Goal: Transaction & Acquisition: Purchase product/service

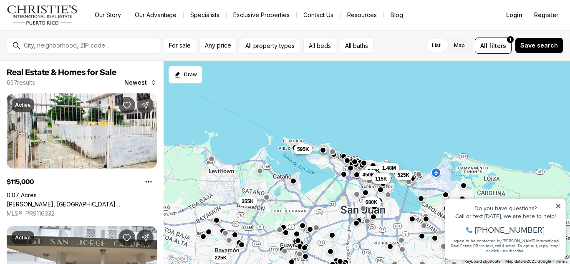
click at [558, 206] on icon at bounding box center [558, 206] width 4 height 4
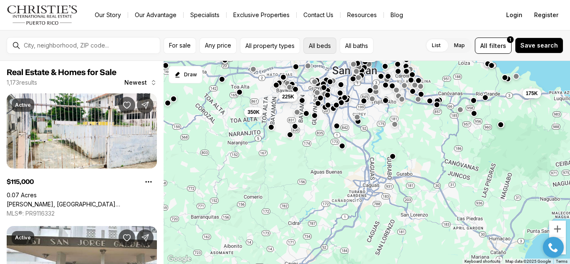
drag, startPoint x: 364, startPoint y: 109, endPoint x: 317, endPoint y: 53, distance: 72.8
click at [318, 0] on html "Go to: Homepage Our Story Our Advantage Specialists Exclusive Properties Contac…" at bounding box center [285, 132] width 570 height 264
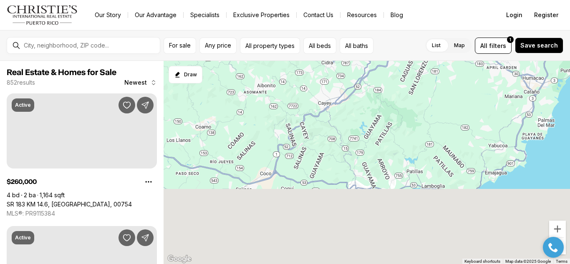
drag, startPoint x: 326, startPoint y: 188, endPoint x: 361, endPoint y: 29, distance: 163.5
click at [361, 29] on div "Go to: Homepage Our Story Our Advantage Specialists Exclusive Properties Contac…" at bounding box center [285, 132] width 570 height 264
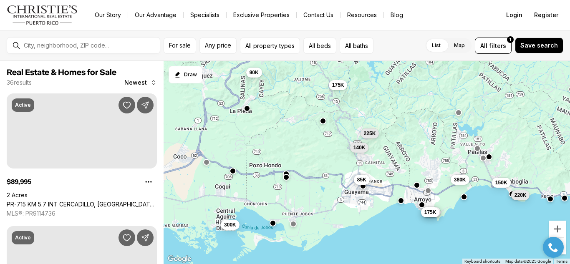
click at [359, 180] on span "85K" at bounding box center [361, 179] width 9 height 7
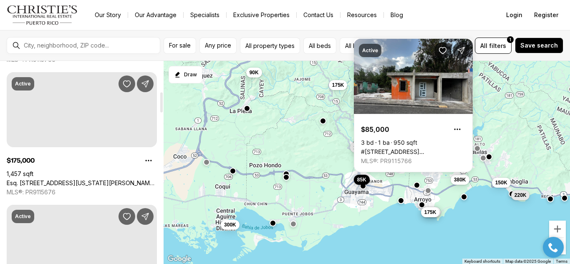
scroll to position [310, 0]
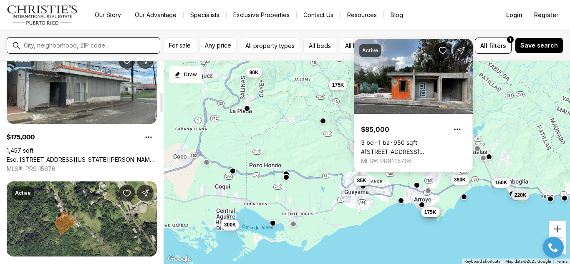
click at [103, 43] on input "text" at bounding box center [90, 45] width 133 height 7
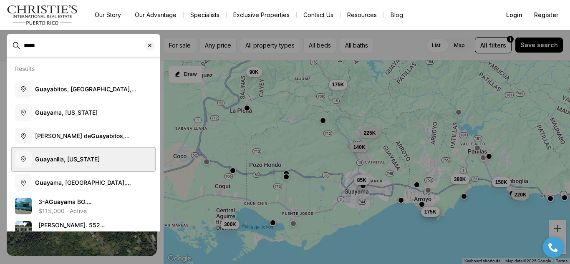
click at [74, 160] on span "Guaya nilla, Puerto Rico" at bounding box center [67, 159] width 65 height 7
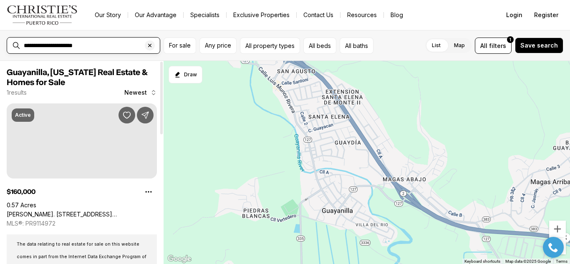
click at [51, 46] on input "**********" at bounding box center [90, 45] width 133 height 7
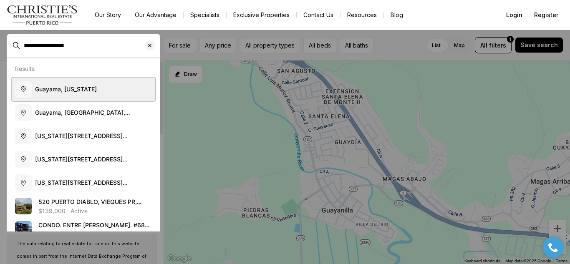
click at [50, 90] on span "Guayama, Puerto Rico" at bounding box center [66, 88] width 62 height 7
type input "**********"
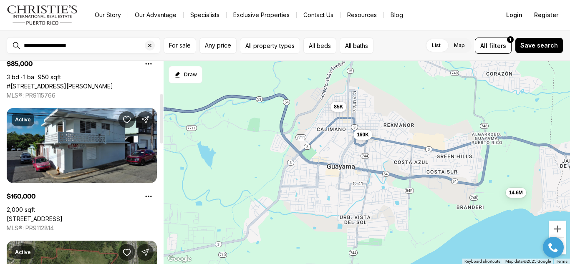
scroll to position [128, 0]
click at [63, 216] on link "22 CALLE RETIRO, GUAYAMA PR, 00784" at bounding box center [35, 220] width 56 height 8
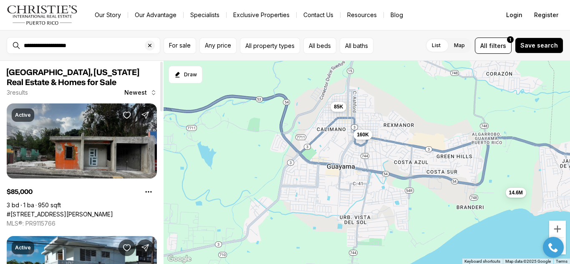
click at [63, 211] on link "#122 BADE PEREZ ST., TOWNCORE, GUAYAMA PR, 00784" at bounding box center [60, 215] width 106 height 8
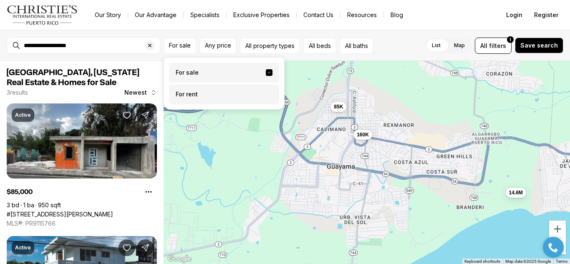
click at [227, 88] on label "For rent" at bounding box center [224, 94] width 110 height 20
click at [266, 91] on button "For rent" at bounding box center [269, 91] width 7 height 0
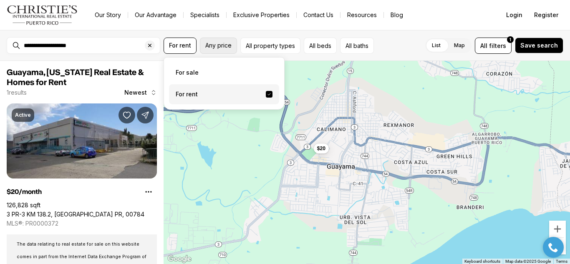
click at [224, 43] on span "Any price" at bounding box center [218, 45] width 26 height 7
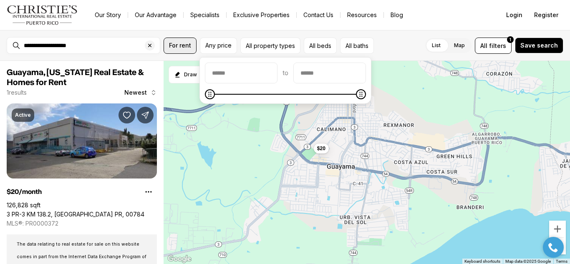
click at [184, 46] on span "For rent" at bounding box center [180, 45] width 22 height 7
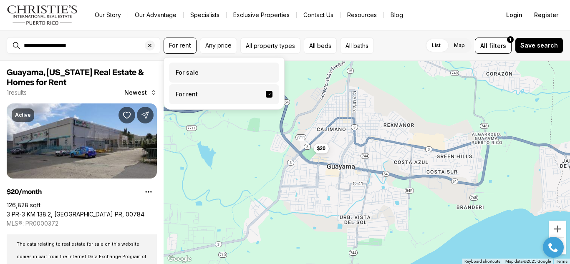
click at [211, 76] on label "For sale" at bounding box center [224, 73] width 110 height 20
click at [266, 69] on button "For sale" at bounding box center [269, 69] width 7 height 0
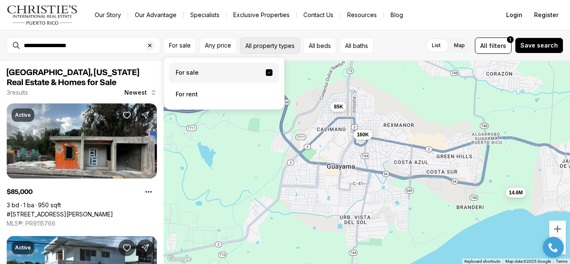
click at [271, 42] on button "All property types" at bounding box center [270, 46] width 60 height 16
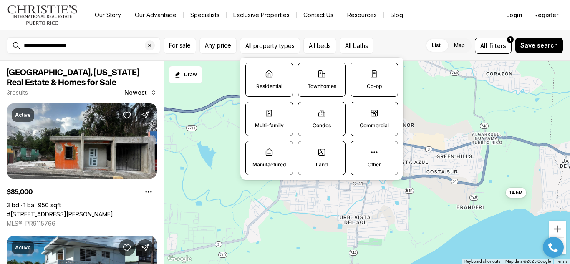
click at [261, 120] on label "Multi-family" at bounding box center [269, 119] width 48 height 34
click at [254, 111] on button "Multi-family" at bounding box center [250, 106] width 8 height 8
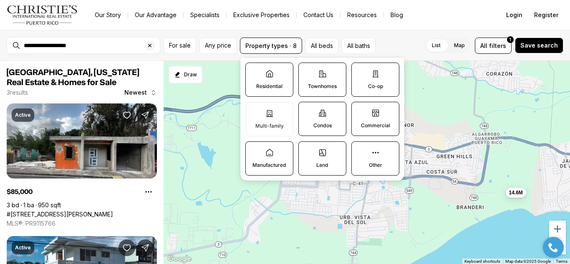
click at [368, 162] on label "Other" at bounding box center [375, 158] width 48 height 34
click at [360, 150] on button "Other" at bounding box center [356, 146] width 8 height 8
click at [384, 166] on label "Other" at bounding box center [376, 159] width 48 height 34
click at [360, 151] on button "Other" at bounding box center [356, 146] width 8 height 8
click at [279, 84] on p "Residential" at bounding box center [269, 86] width 26 height 7
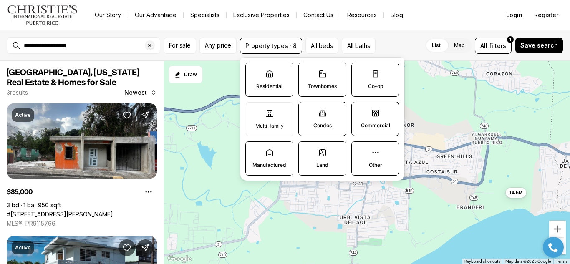
click at [254, 71] on button "Residential" at bounding box center [250, 67] width 8 height 8
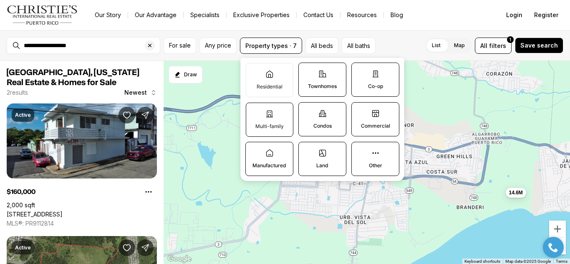
click at [276, 117] on label "Multi-family" at bounding box center [270, 120] width 48 height 34
click at [254, 111] on button "Multi-family" at bounding box center [250, 107] width 8 height 8
click at [312, 47] on button "All beds" at bounding box center [321, 46] width 33 height 16
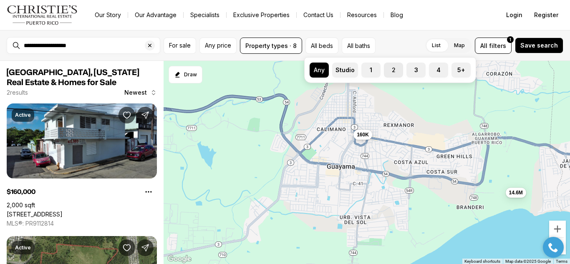
click at [394, 69] on label "2" at bounding box center [393, 70] width 19 height 15
click at [392, 69] on button "2" at bounding box center [388, 67] width 8 height 8
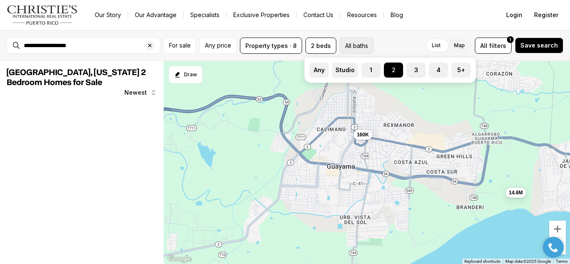
click at [346, 38] on button "All baths" at bounding box center [356, 46] width 34 height 16
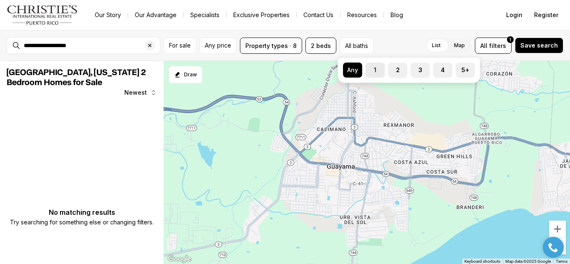
click at [376, 68] on label "1" at bounding box center [374, 70] width 19 height 15
click at [374, 68] on button "1" at bounding box center [369, 67] width 8 height 8
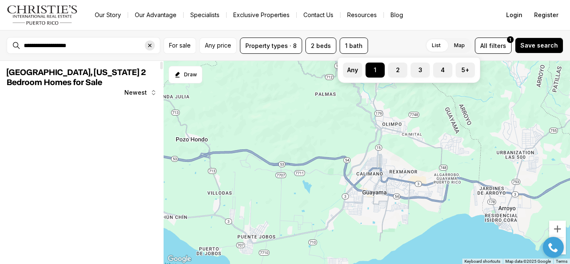
click at [150, 47] on icon "Clear search input" at bounding box center [149, 45] width 7 height 7
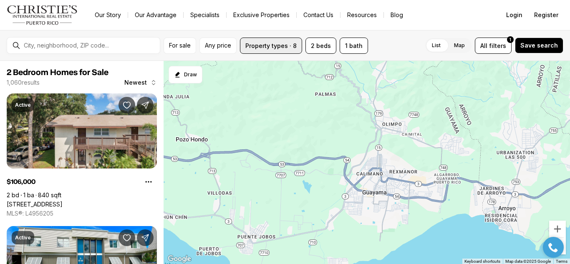
click at [267, 48] on button "Property types · 8" at bounding box center [271, 46] width 62 height 16
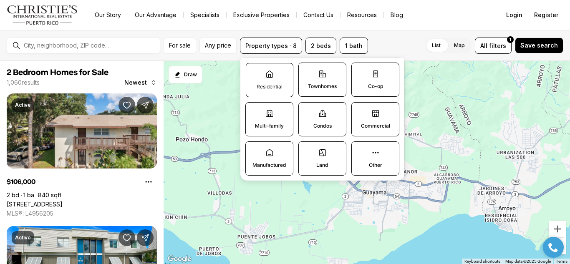
click at [269, 81] on label "Residential" at bounding box center [270, 80] width 48 height 34
click at [254, 72] on button "Residential" at bounding box center [250, 67] width 8 height 8
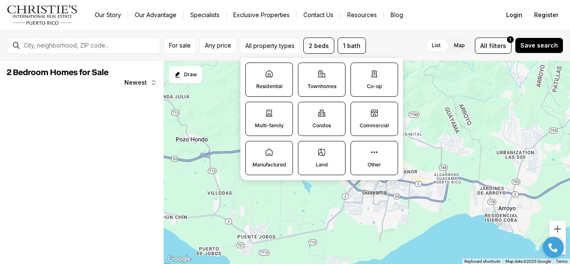
click at [288, 119] on label "Multi-family" at bounding box center [269, 119] width 48 height 34
click at [254, 111] on button "Multi-family" at bounding box center [250, 106] width 8 height 8
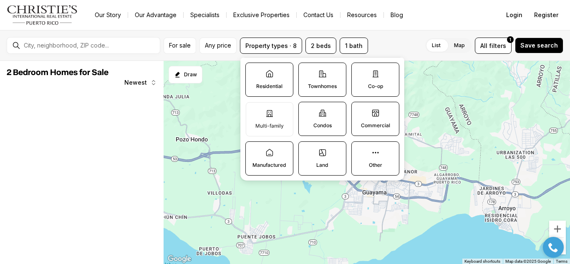
click at [317, 120] on label "Condos" at bounding box center [322, 119] width 48 height 34
click at [307, 111] on button "Condos" at bounding box center [303, 106] width 8 height 8
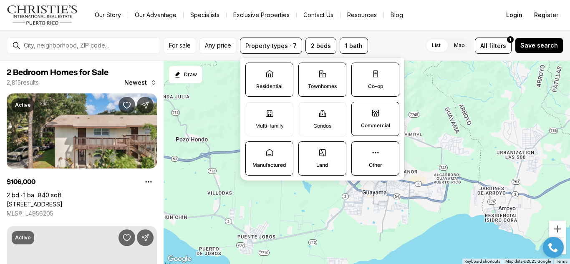
click at [317, 73] on label "Townhomes" at bounding box center [322, 80] width 48 height 34
click at [307, 71] on button "Townhomes" at bounding box center [303, 67] width 8 height 8
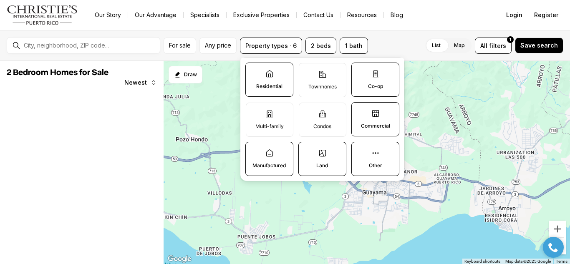
click at [359, 81] on label "Co-op" at bounding box center [375, 80] width 48 height 34
click at [359, 71] on button "Co-op" at bounding box center [356, 67] width 8 height 8
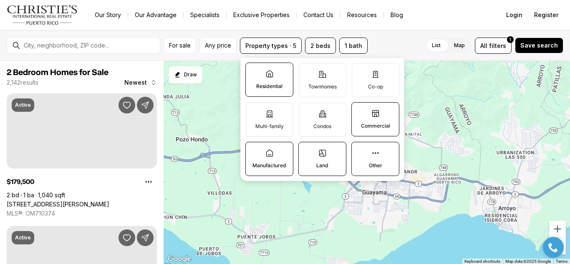
click at [369, 117] on label "Commercial" at bounding box center [375, 119] width 48 height 34
click at [360, 111] on button "Commercial" at bounding box center [356, 107] width 8 height 8
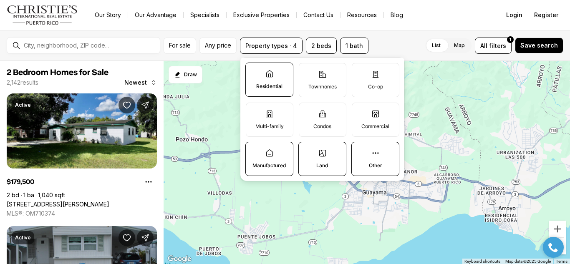
click at [373, 151] on icon at bounding box center [375, 153] width 8 height 8
click at [360, 151] on button "Other" at bounding box center [356, 146] width 8 height 8
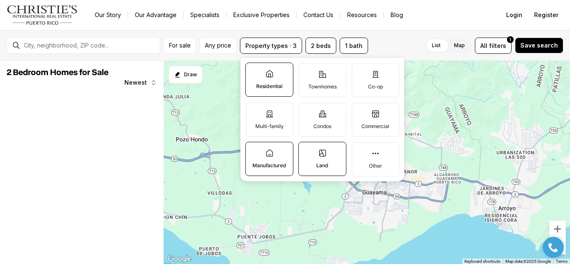
click at [332, 151] on label "Land" at bounding box center [322, 159] width 48 height 34
click at [307, 151] on button "Land" at bounding box center [303, 146] width 8 height 8
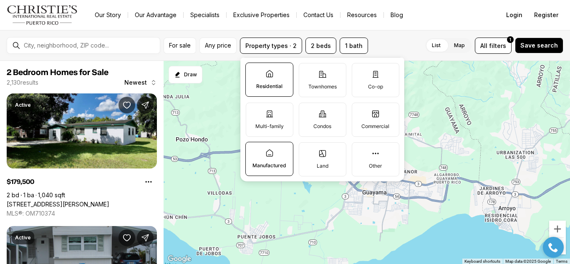
click at [275, 154] on label "Manufactured" at bounding box center [269, 159] width 48 height 34
click at [254, 151] on button "Manufactured" at bounding box center [250, 146] width 8 height 8
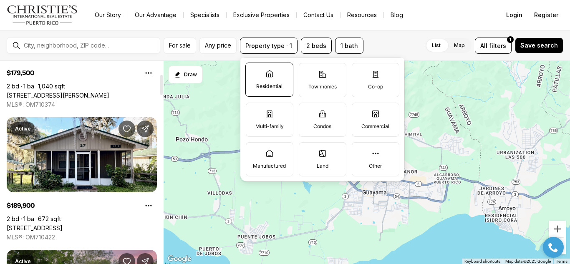
scroll to position [140, 0]
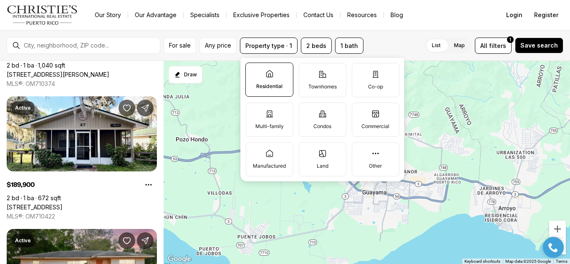
click at [390, 40] on div "List Map List Map All filters 1 Save search" at bounding box center [465, 46] width 196 height 16
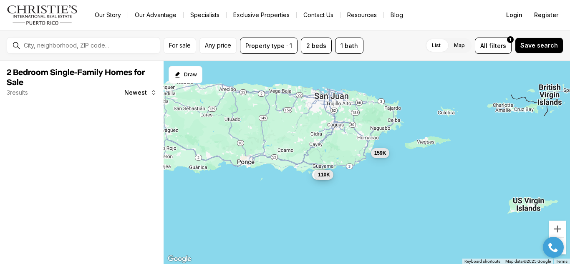
drag, startPoint x: 325, startPoint y: 135, endPoint x: 328, endPoint y: 161, distance: 26.1
click at [328, 161] on div "159K 115K 110K" at bounding box center [366, 163] width 406 height 204
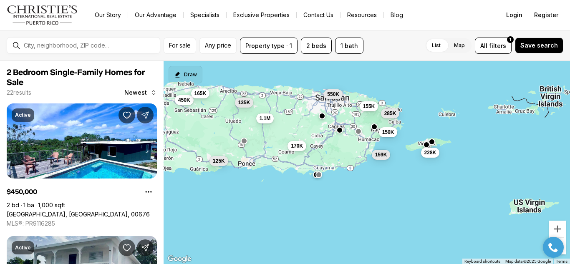
click at [188, 80] on button "Draw" at bounding box center [185, 75] width 34 height 18
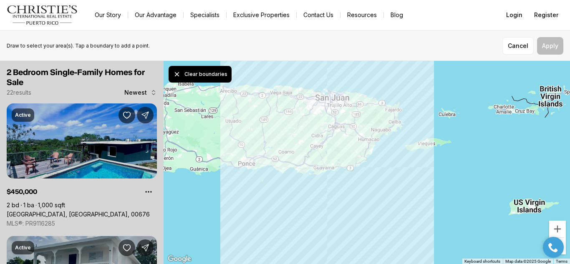
click at [313, 94] on div at bounding box center [366, 163] width 406 height 204
drag, startPoint x: 310, startPoint y: 109, endPoint x: 310, endPoint y: 100, distance: 8.8
drag, startPoint x: 311, startPoint y: 111, endPoint x: 309, endPoint y: 96, distance: 14.3
click at [550, 45] on button "Apply" at bounding box center [550, 46] width 26 height 18
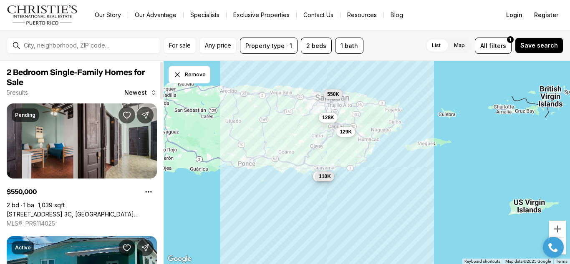
click at [44, 211] on link "260 CALLE SAN FRANCISCO, APT. 3C, SAN JUAN PR, 00901" at bounding box center [82, 215] width 150 height 8
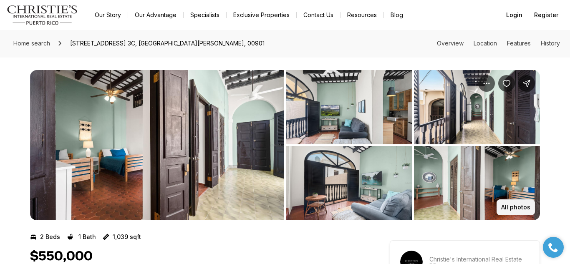
click at [510, 208] on p "All photos" at bounding box center [515, 207] width 29 height 7
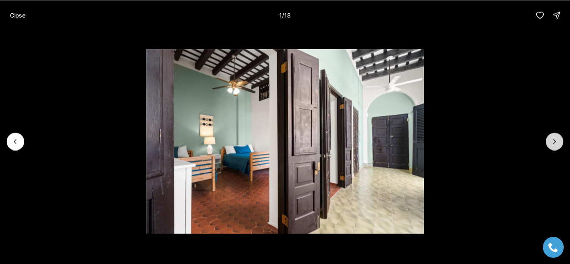
click at [557, 138] on icon "Next slide" at bounding box center [554, 141] width 8 height 8
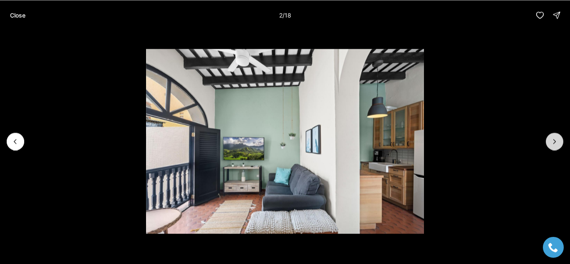
click at [557, 138] on icon "Next slide" at bounding box center [554, 141] width 8 height 8
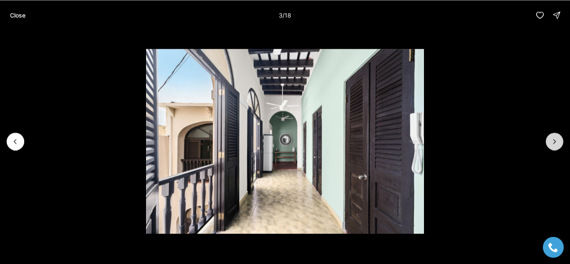
click at [557, 138] on icon "Next slide" at bounding box center [554, 141] width 8 height 8
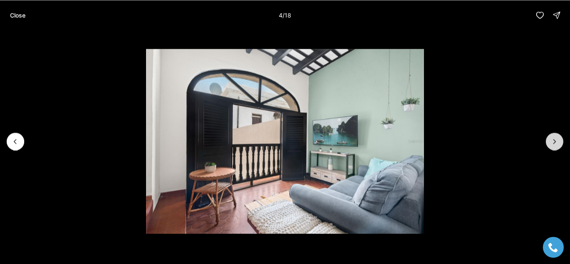
click at [557, 138] on icon "Next slide" at bounding box center [554, 141] width 8 height 8
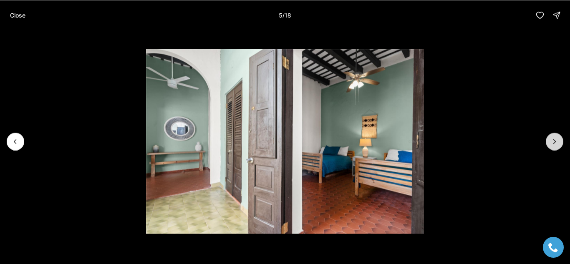
click at [557, 138] on icon "Next slide" at bounding box center [554, 141] width 8 height 8
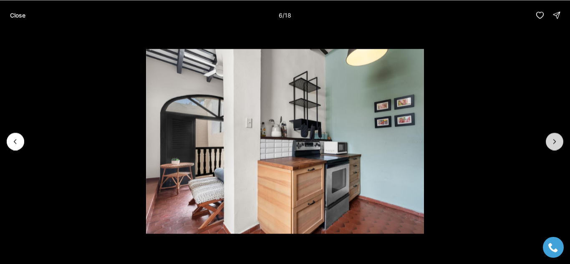
click at [557, 138] on icon "Next slide" at bounding box center [554, 141] width 8 height 8
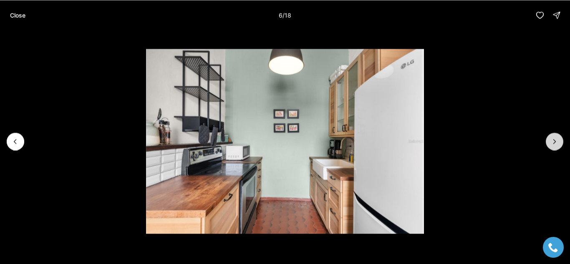
click at [557, 138] on icon "Next slide" at bounding box center [554, 141] width 8 height 8
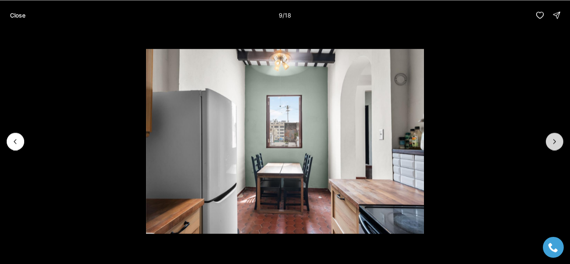
click at [557, 138] on icon "Next slide" at bounding box center [554, 141] width 8 height 8
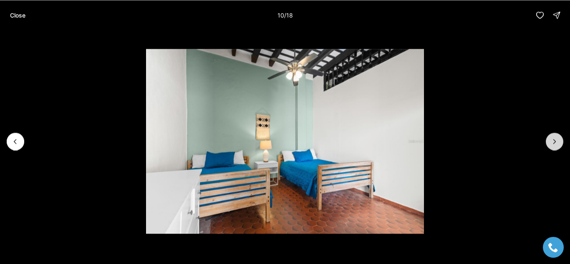
click at [557, 138] on icon "Next slide" at bounding box center [554, 141] width 8 height 8
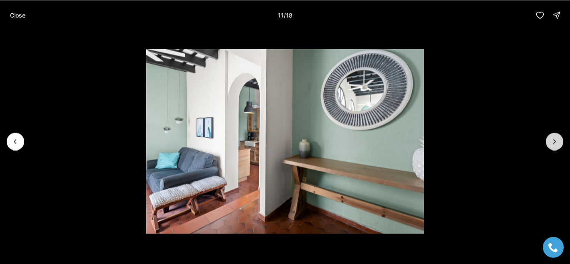
click at [557, 138] on icon "Next slide" at bounding box center [554, 141] width 8 height 8
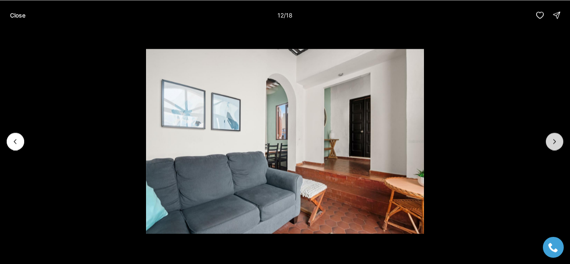
click at [557, 138] on icon "Next slide" at bounding box center [554, 141] width 8 height 8
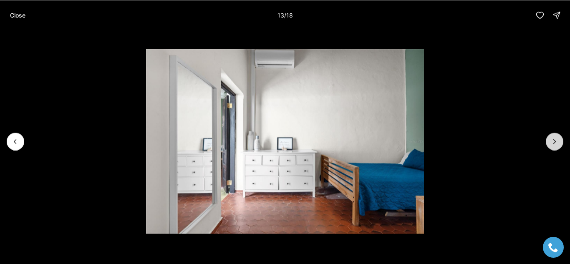
click at [557, 138] on icon "Next slide" at bounding box center [554, 141] width 8 height 8
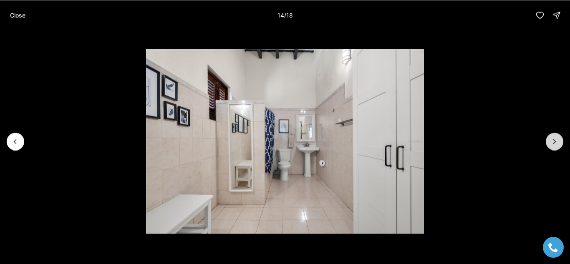
click at [557, 138] on icon "Next slide" at bounding box center [554, 141] width 8 height 8
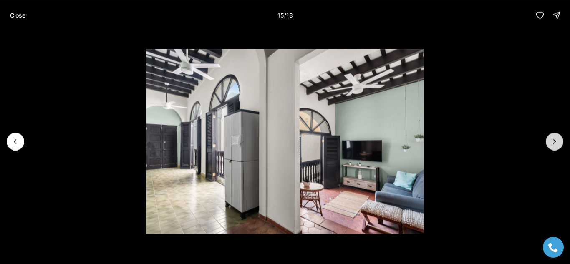
click at [557, 138] on icon "Next slide" at bounding box center [554, 141] width 8 height 8
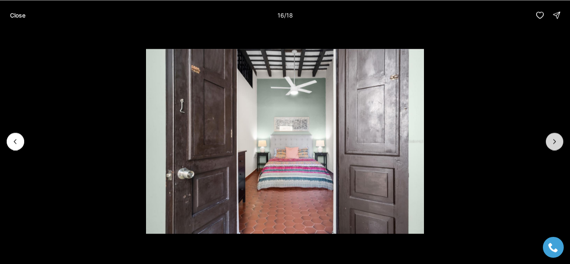
click at [557, 138] on icon "Next slide" at bounding box center [554, 141] width 8 height 8
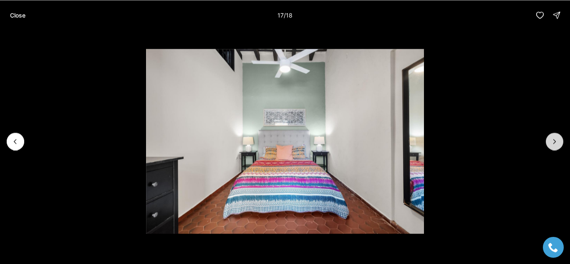
click at [557, 138] on icon "Next slide" at bounding box center [554, 141] width 8 height 8
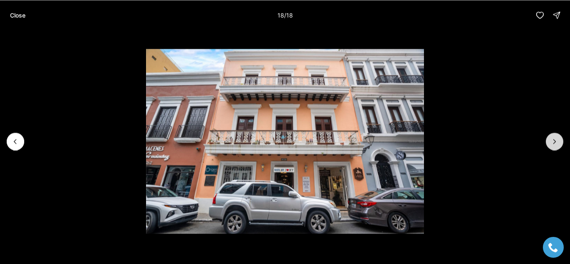
click at [557, 138] on div at bounding box center [554, 142] width 18 height 18
click at [22, 17] on p "Close" at bounding box center [17, 15] width 15 height 7
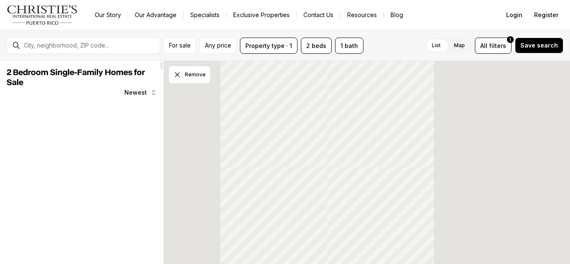
click at [152, 94] on icon "button" at bounding box center [153, 92] width 7 height 7
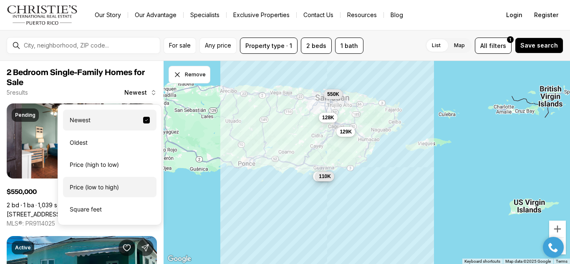
click at [115, 187] on div "Price (low to high)" at bounding box center [109, 187] width 93 height 21
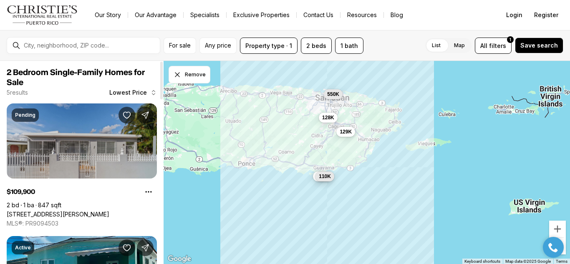
click at [98, 211] on link "[STREET_ADDRESS][PERSON_NAME]" at bounding box center [58, 215] width 103 height 8
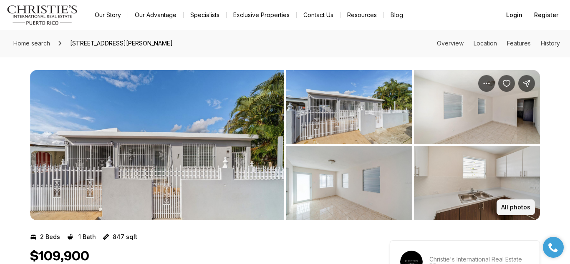
click at [521, 209] on p "All photos" at bounding box center [515, 207] width 29 height 7
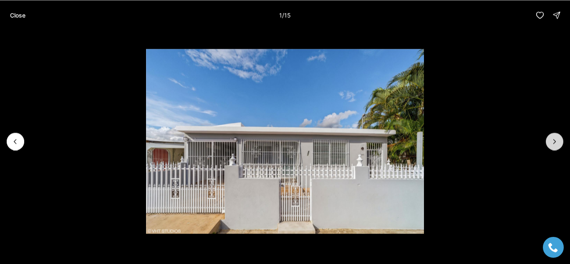
click at [556, 142] on icon "Next slide" at bounding box center [554, 141] width 8 height 8
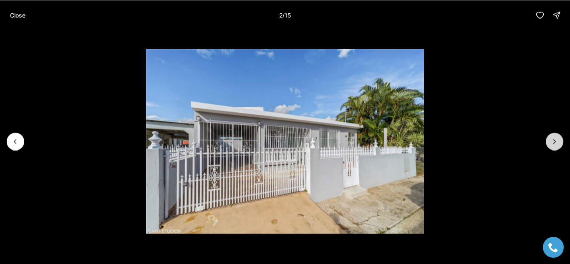
click at [556, 142] on icon "Next slide" at bounding box center [554, 141] width 8 height 8
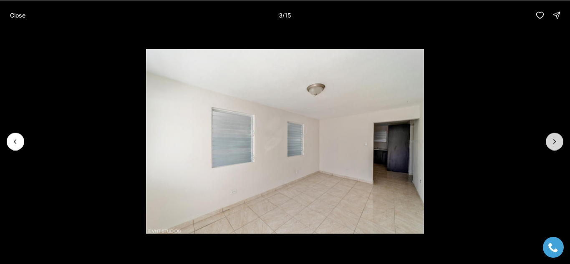
click at [556, 142] on icon "Next slide" at bounding box center [554, 141] width 8 height 8
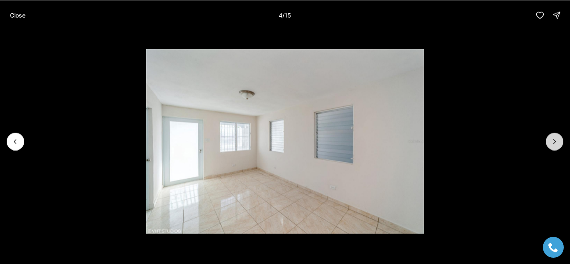
click at [556, 142] on icon "Next slide" at bounding box center [554, 141] width 8 height 8
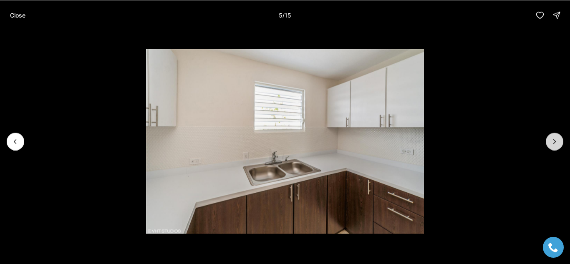
click at [556, 142] on icon "Next slide" at bounding box center [554, 141] width 8 height 8
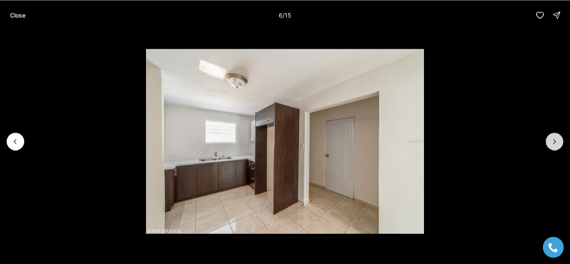
click at [556, 142] on icon "Next slide" at bounding box center [554, 141] width 8 height 8
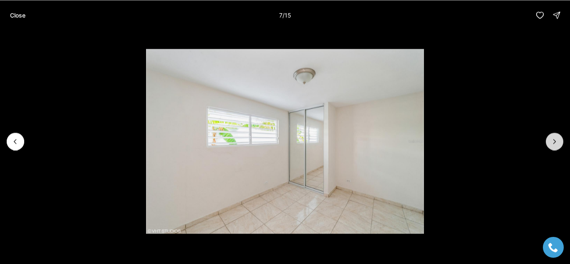
click at [556, 142] on icon "Next slide" at bounding box center [554, 141] width 8 height 8
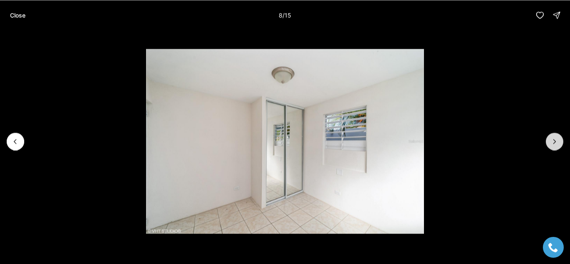
click at [556, 142] on icon "Next slide" at bounding box center [554, 141] width 8 height 8
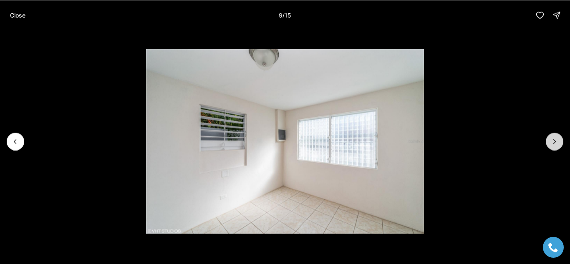
click at [556, 142] on icon "Next slide" at bounding box center [554, 141] width 8 height 8
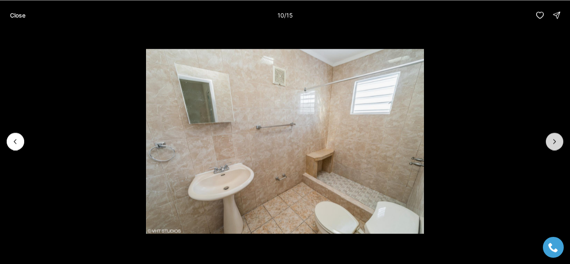
click at [556, 142] on icon "Next slide" at bounding box center [554, 141] width 8 height 8
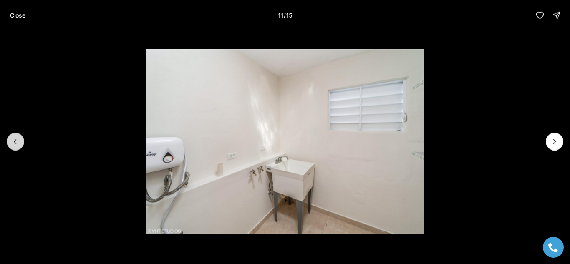
click at [23, 140] on button "Previous slide" at bounding box center [16, 142] width 18 height 18
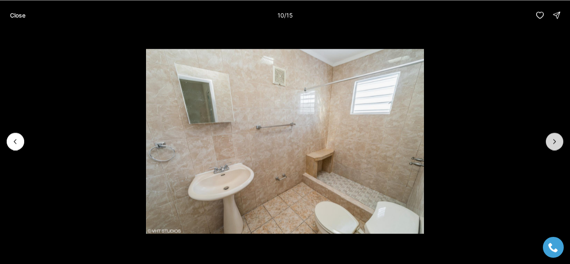
click at [559, 146] on button "Next slide" at bounding box center [554, 142] width 18 height 18
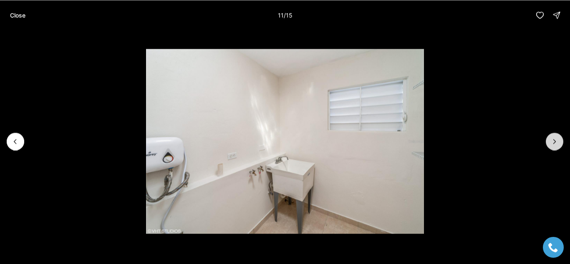
click at [559, 146] on button "Next slide" at bounding box center [554, 142] width 18 height 18
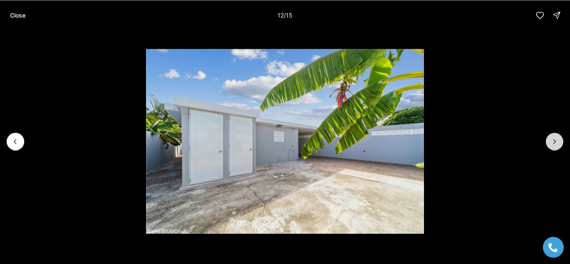
click at [559, 146] on button "Next slide" at bounding box center [554, 142] width 18 height 18
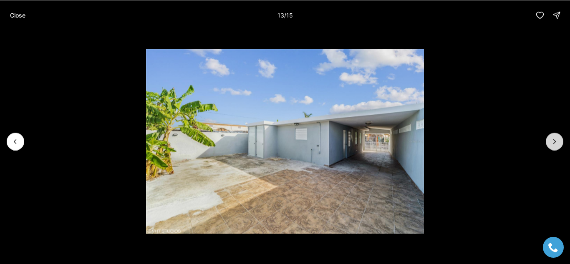
click at [559, 146] on button "Next slide" at bounding box center [554, 142] width 18 height 18
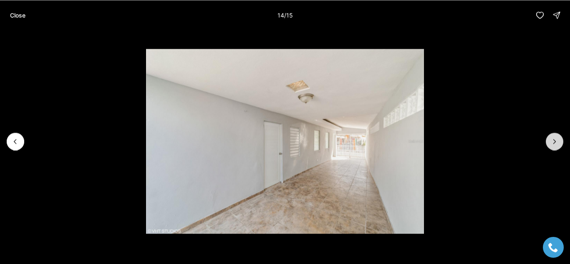
click at [559, 146] on button "Next slide" at bounding box center [554, 142] width 18 height 18
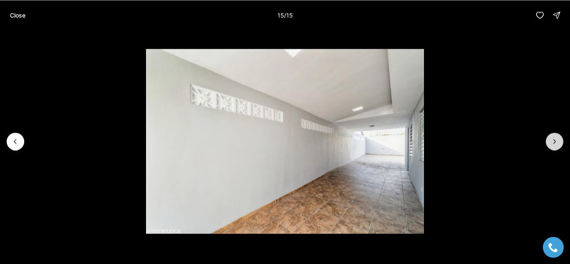
click at [559, 146] on div at bounding box center [554, 142] width 18 height 18
click at [11, 135] on button "Previous slide" at bounding box center [16, 142] width 18 height 18
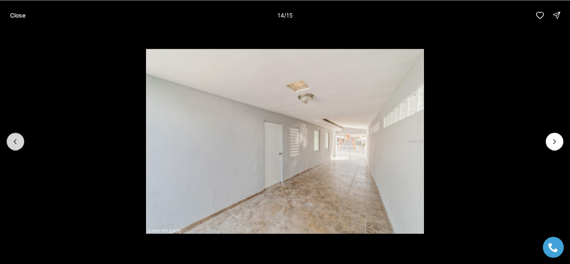
click at [11, 135] on button "Previous slide" at bounding box center [16, 142] width 18 height 18
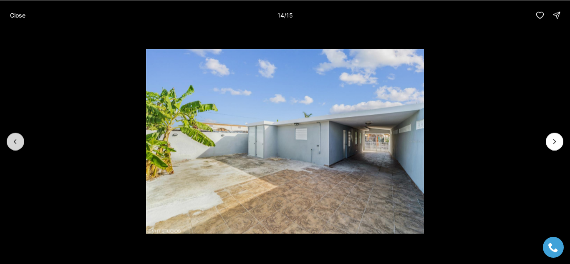
click at [11, 135] on button "Previous slide" at bounding box center [16, 142] width 18 height 18
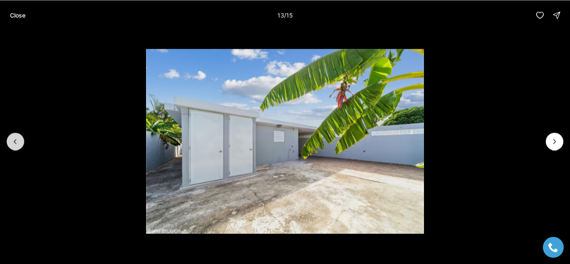
click at [11, 135] on button "Previous slide" at bounding box center [16, 142] width 18 height 18
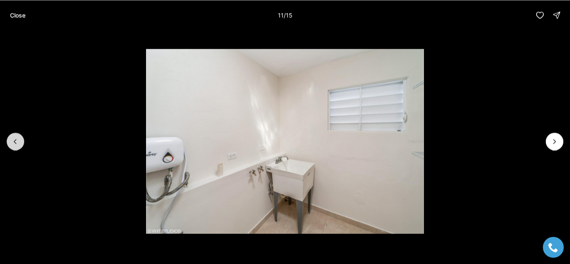
click at [11, 135] on button "Previous slide" at bounding box center [16, 142] width 18 height 18
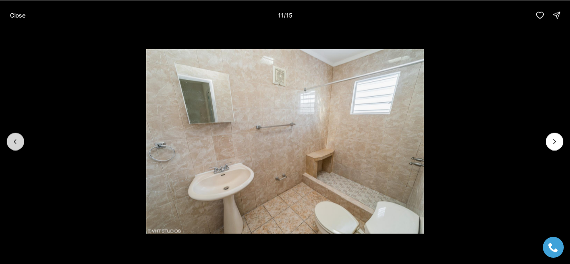
click at [11, 135] on button "Previous slide" at bounding box center [16, 142] width 18 height 18
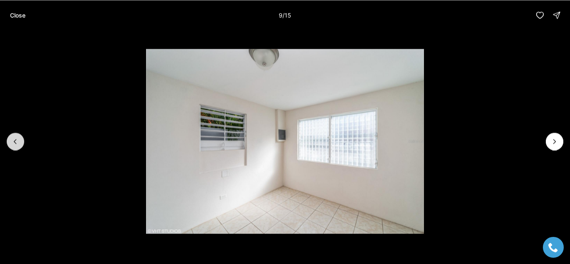
click at [11, 135] on button "Previous slide" at bounding box center [16, 142] width 18 height 18
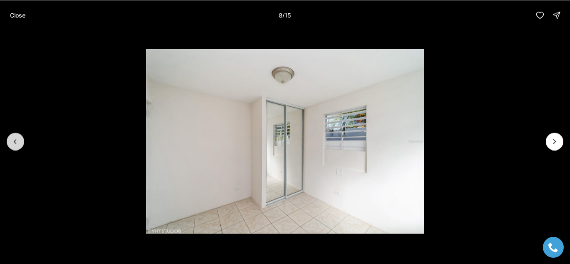
click at [11, 135] on button "Previous slide" at bounding box center [16, 142] width 18 height 18
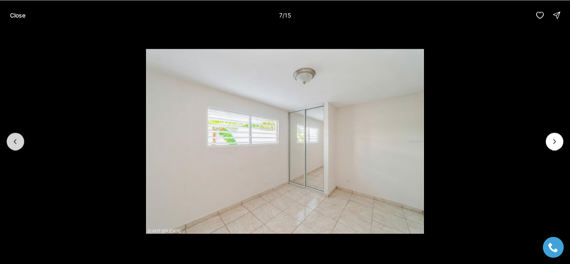
click at [11, 135] on button "Previous slide" at bounding box center [16, 142] width 18 height 18
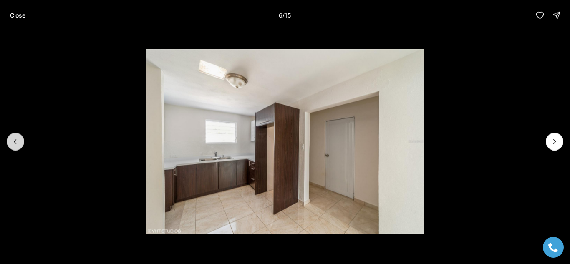
click at [11, 135] on button "Previous slide" at bounding box center [16, 142] width 18 height 18
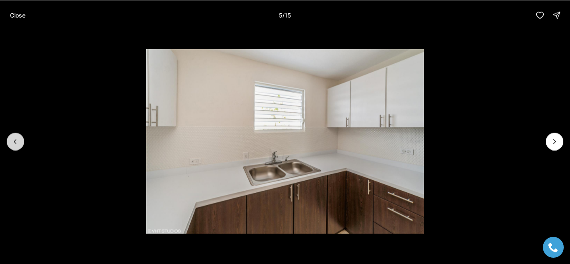
click at [11, 135] on button "Previous slide" at bounding box center [16, 142] width 18 height 18
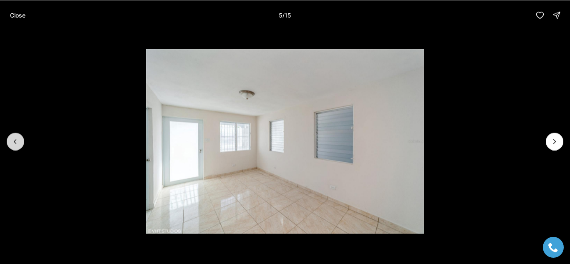
click at [11, 135] on button "Previous slide" at bounding box center [16, 142] width 18 height 18
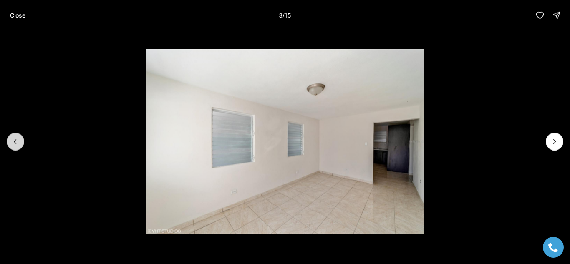
click at [11, 135] on button "Previous slide" at bounding box center [16, 142] width 18 height 18
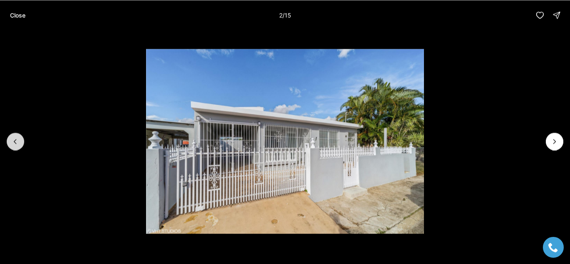
click at [11, 135] on button "Previous slide" at bounding box center [16, 142] width 18 height 18
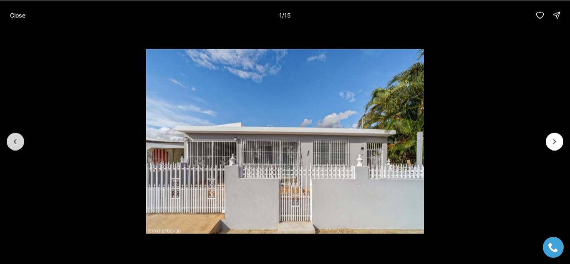
click at [11, 135] on div at bounding box center [16, 142] width 18 height 18
click at [21, 15] on p "Close" at bounding box center [17, 15] width 15 height 7
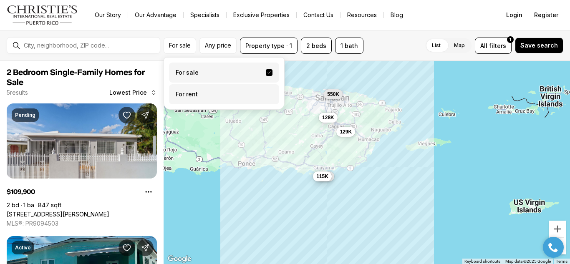
click at [187, 99] on label "For rent" at bounding box center [224, 94] width 110 height 20
click at [266, 91] on button "For rent" at bounding box center [269, 91] width 7 height 0
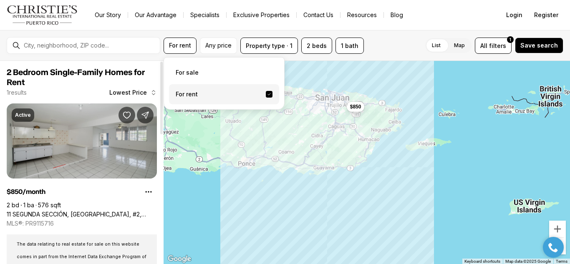
click at [67, 211] on link "11 SEGUNDA SECCIÓN, [GEOGRAPHIC_DATA], #2, [GEOGRAPHIC_DATA] [GEOGRAPHIC_DATA],…" at bounding box center [82, 215] width 150 height 8
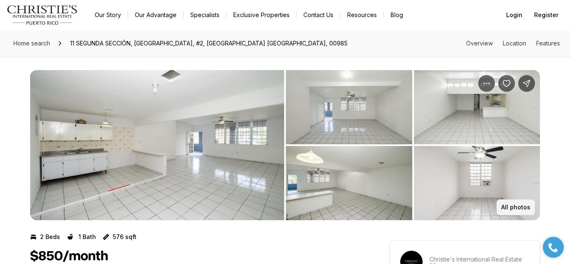
click at [519, 211] on button "All photos" at bounding box center [515, 207] width 38 height 16
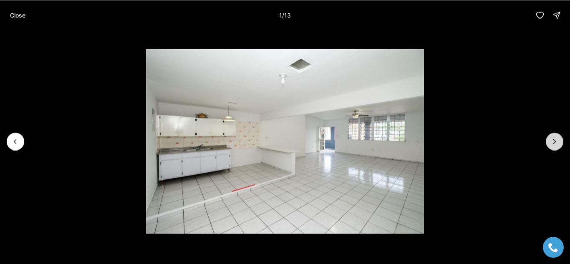
click at [550, 144] on icon "Next slide" at bounding box center [554, 141] width 8 height 8
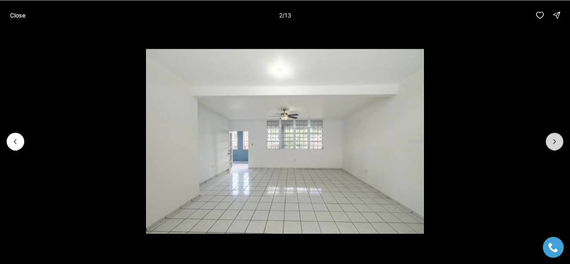
click at [550, 144] on icon "Next slide" at bounding box center [554, 141] width 8 height 8
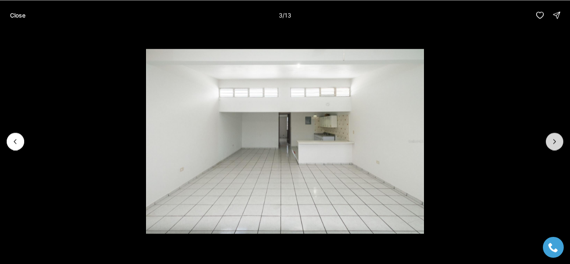
click at [550, 144] on icon "Next slide" at bounding box center [554, 141] width 8 height 8
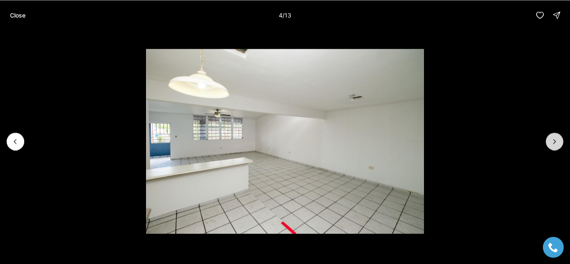
click at [550, 144] on icon "Next slide" at bounding box center [554, 141] width 8 height 8
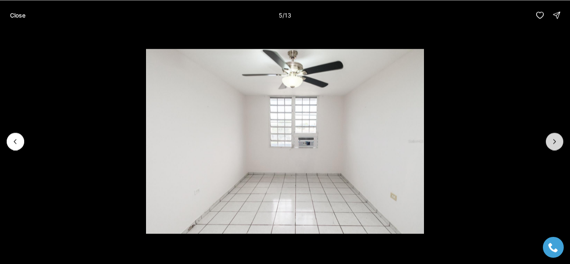
click at [550, 144] on icon "Next slide" at bounding box center [554, 141] width 8 height 8
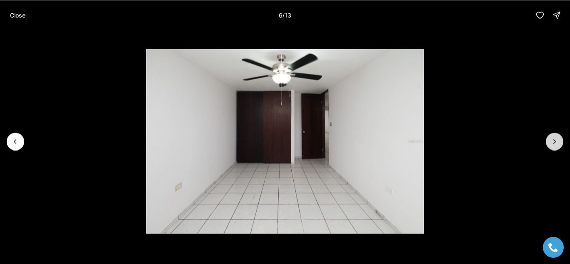
click at [550, 144] on icon "Next slide" at bounding box center [554, 141] width 8 height 8
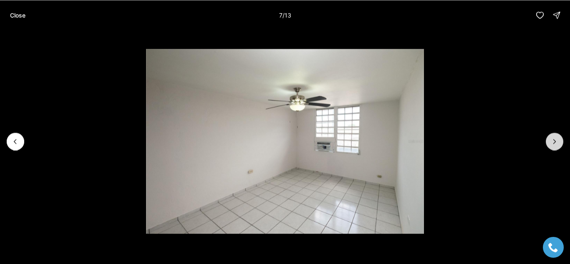
click at [550, 144] on icon "Next slide" at bounding box center [554, 141] width 8 height 8
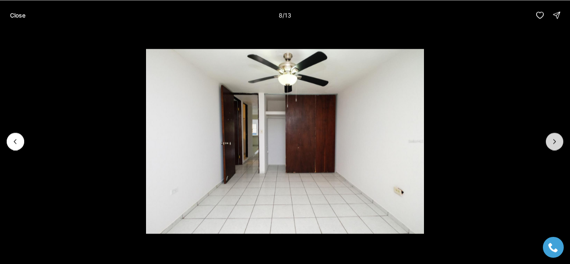
click at [550, 144] on icon "Next slide" at bounding box center [554, 141] width 8 height 8
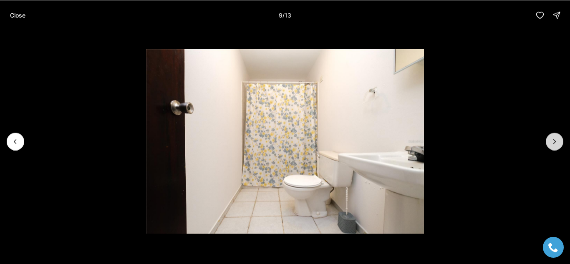
click at [550, 144] on icon "Next slide" at bounding box center [554, 141] width 8 height 8
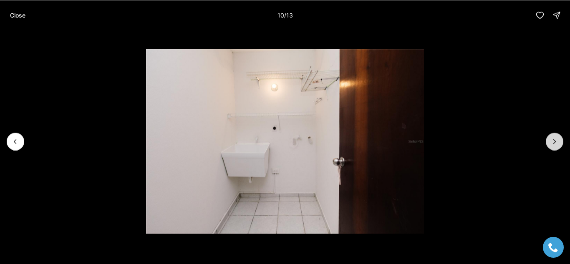
click at [550, 144] on icon "Next slide" at bounding box center [554, 141] width 8 height 8
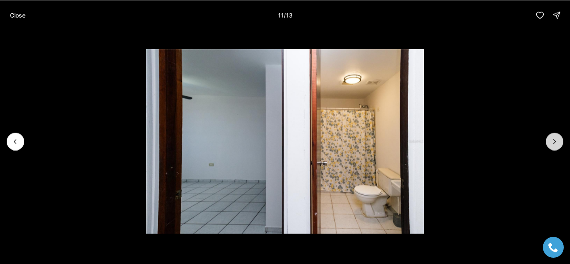
click at [550, 144] on icon "Next slide" at bounding box center [554, 141] width 8 height 8
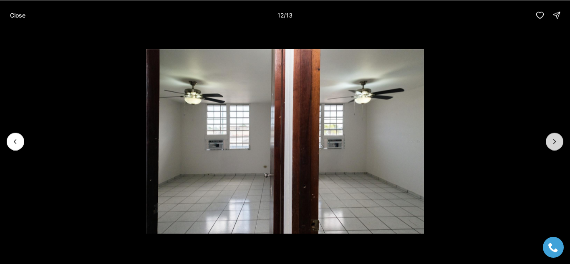
click at [550, 144] on icon "Next slide" at bounding box center [554, 141] width 8 height 8
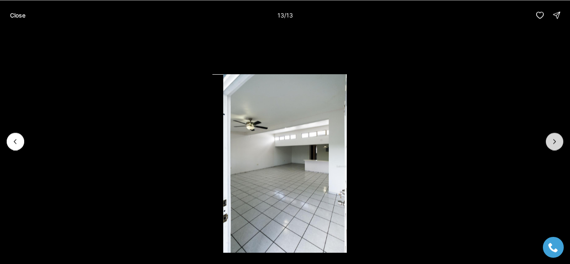
click at [550, 144] on div at bounding box center [554, 142] width 18 height 18
click at [17, 18] on p "Close" at bounding box center [17, 15] width 15 height 7
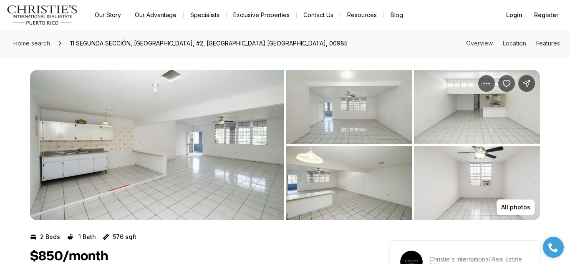
click at [510, 48] on div "Home search 11 SEGUNDA SECCIÓN, [GEOGRAPHIC_DATA], #2, [GEOGRAPHIC_DATA] [GEOGR…" at bounding box center [285, 43] width 570 height 27
click at [508, 41] on link "Location" at bounding box center [514, 43] width 23 height 7
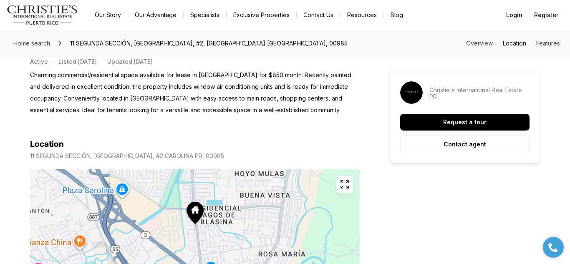
scroll to position [415, 0]
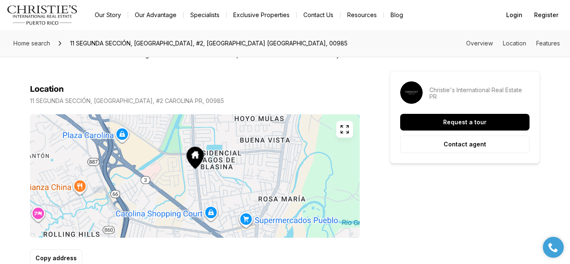
click at [339, 132] on button "button" at bounding box center [344, 129] width 17 height 17
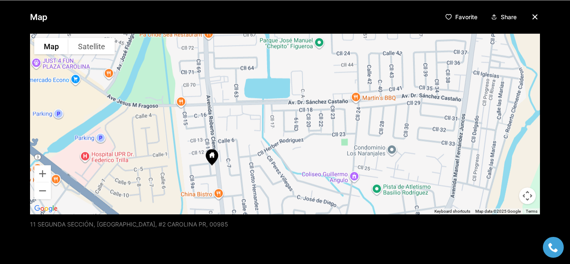
drag, startPoint x: 222, startPoint y: 156, endPoint x: 297, endPoint y: 91, distance: 99.0
click at [297, 91] on div at bounding box center [285, 123] width 510 height 181
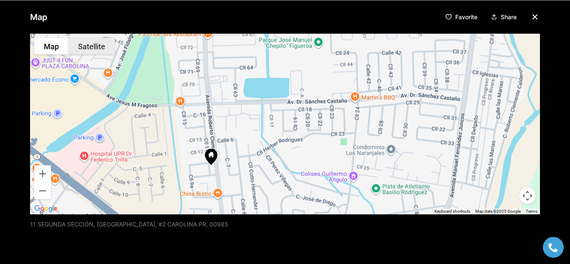
click at [88, 46] on button "Satellite" at bounding box center [91, 46] width 46 height 17
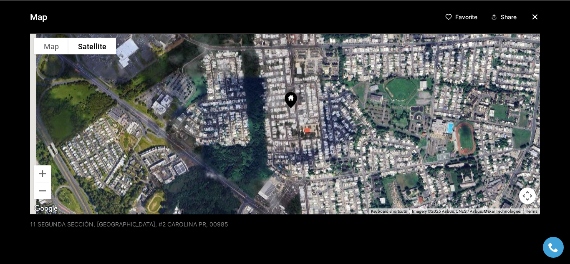
drag, startPoint x: 226, startPoint y: 121, endPoint x: 309, endPoint y: 60, distance: 102.9
click at [309, 60] on div at bounding box center [285, 123] width 510 height 181
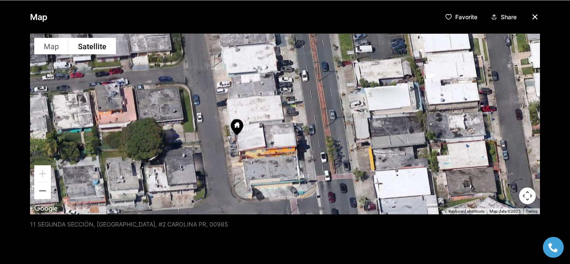
drag, startPoint x: 349, startPoint y: 167, endPoint x: 287, endPoint y: 167, distance: 61.7
click at [287, 167] on div at bounding box center [285, 123] width 510 height 181
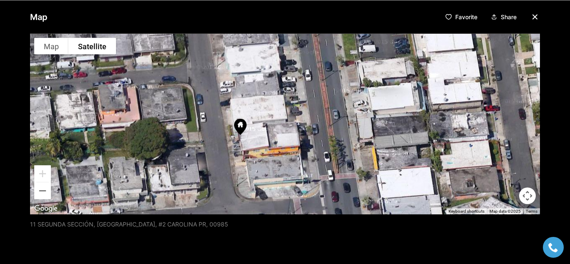
click at [243, 131] on icon at bounding box center [240, 126] width 13 height 16
click at [241, 137] on div at bounding box center [285, 123] width 510 height 181
click at [534, 16] on icon "button" at bounding box center [535, 17] width 4 height 4
